Goal: Find specific page/section: Find specific page/section

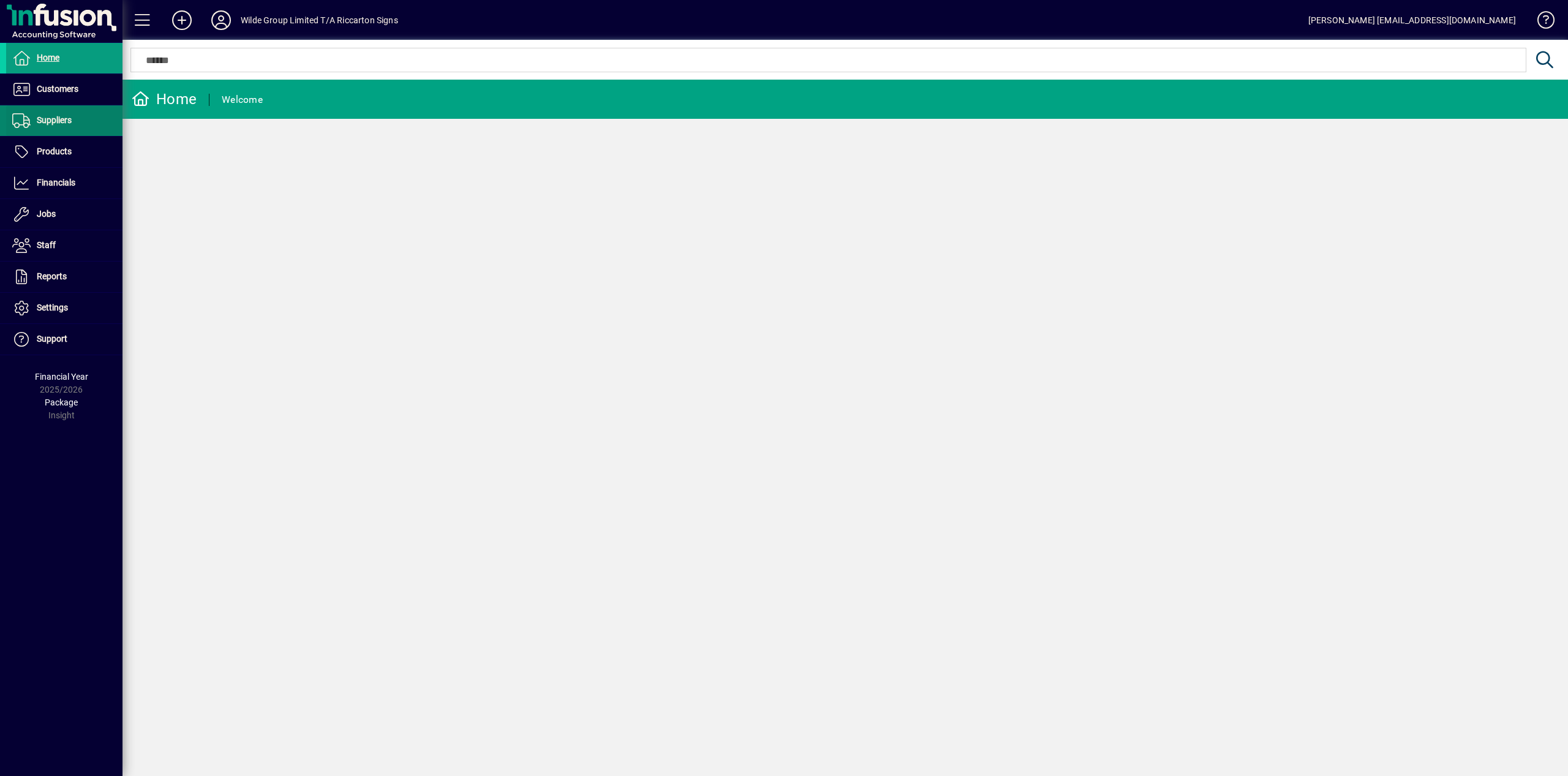
click at [43, 129] on span at bounding box center [64, 120] width 117 height 29
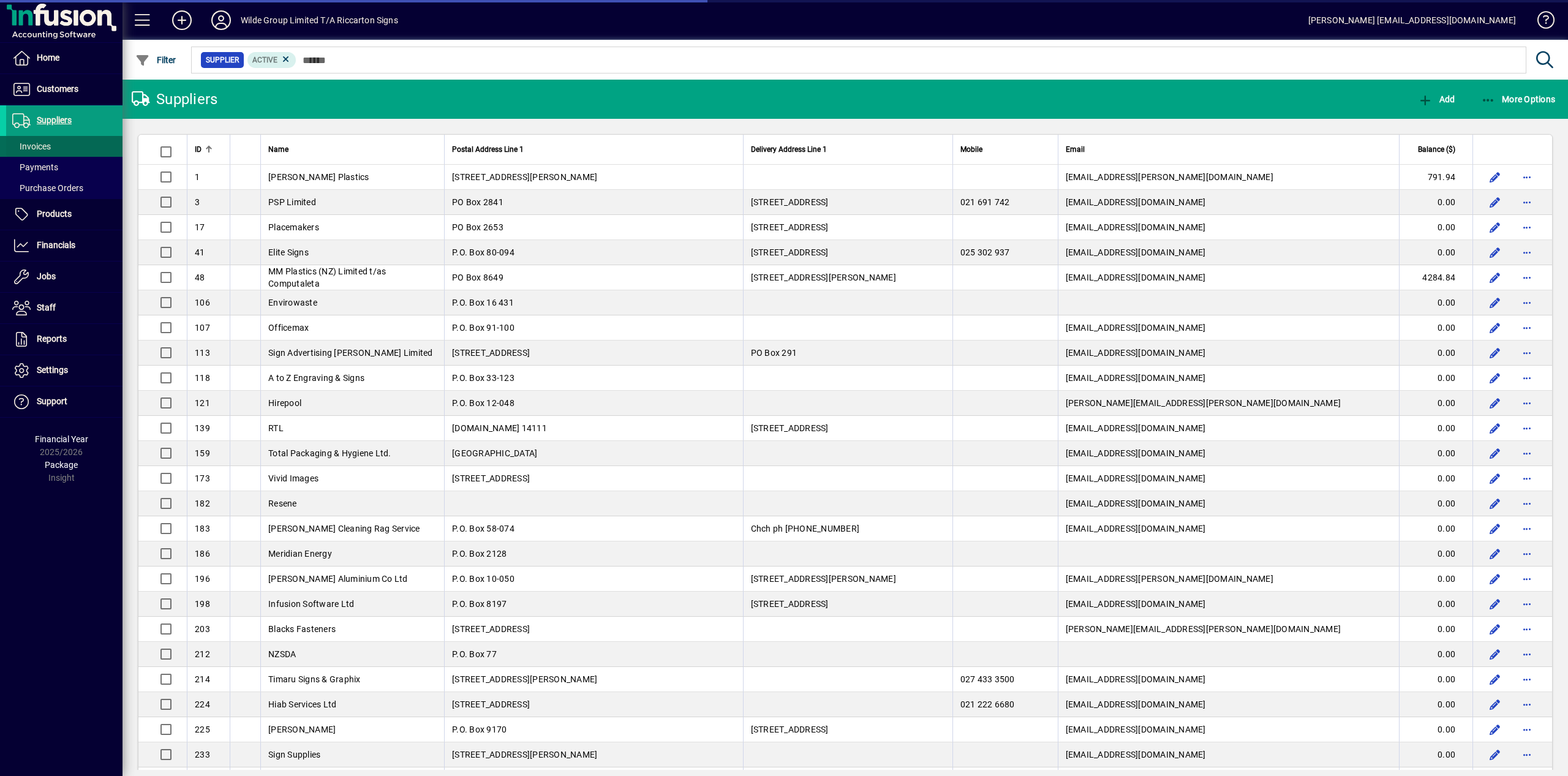
click at [43, 149] on span "Invoices" at bounding box center [31, 147] width 39 height 9
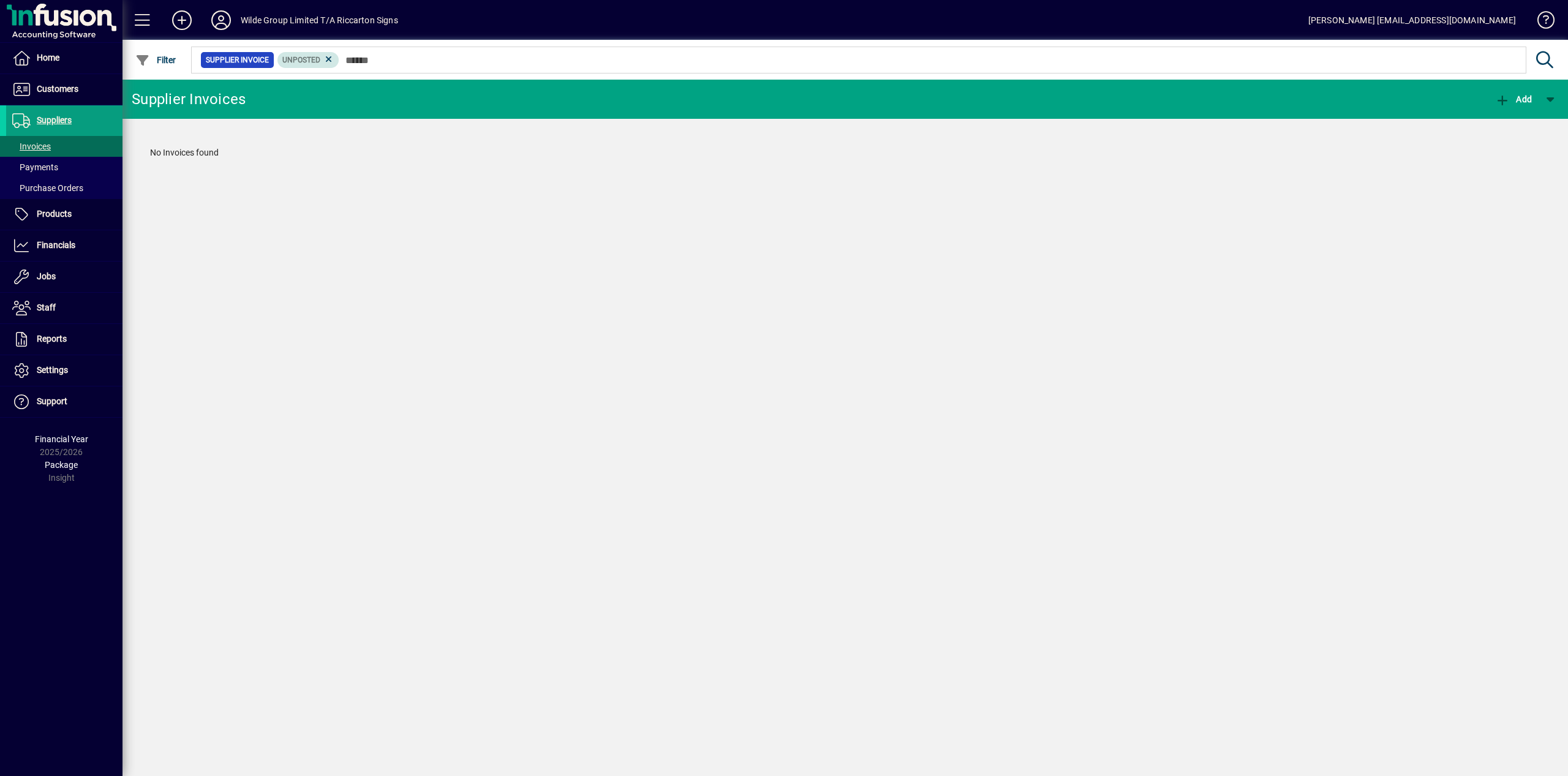
click at [333, 67] on mat-chip "Unposted" at bounding box center [308, 60] width 62 height 16
click at [334, 60] on icon at bounding box center [329, 59] width 11 height 11
